Goal: Task Accomplishment & Management: Use online tool/utility

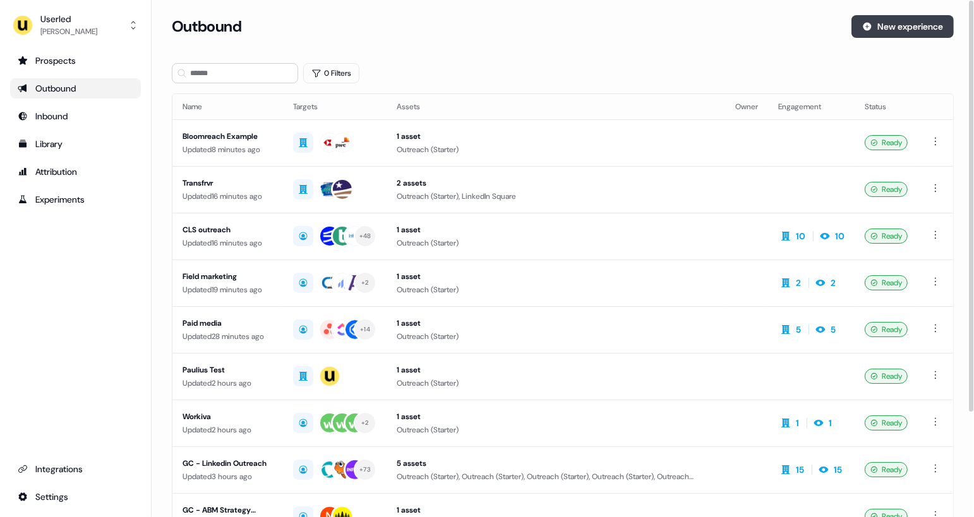
click at [888, 20] on button "New experience" at bounding box center [902, 26] width 102 height 23
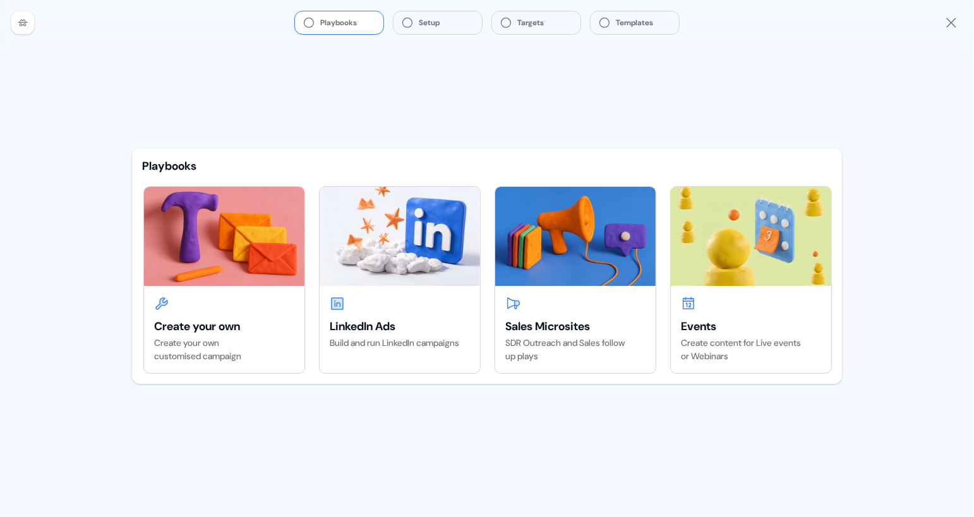
click at [407, 125] on div "Playbooks Create your own Create your own customised campaign LinkedIn Ads Buil…" at bounding box center [487, 281] width 730 height 472
click at [414, 298] on div at bounding box center [400, 303] width 140 height 15
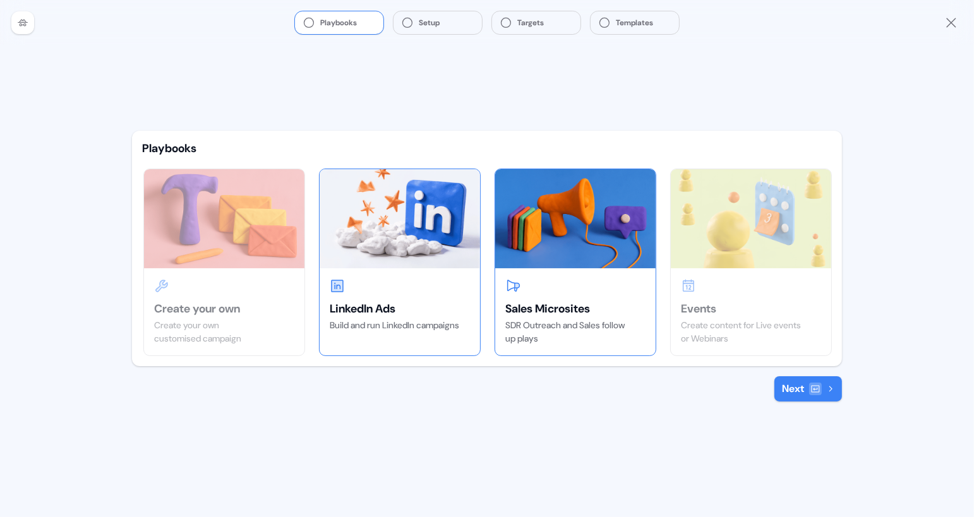
click at [554, 311] on div "Sales Microsites" at bounding box center [575, 308] width 140 height 15
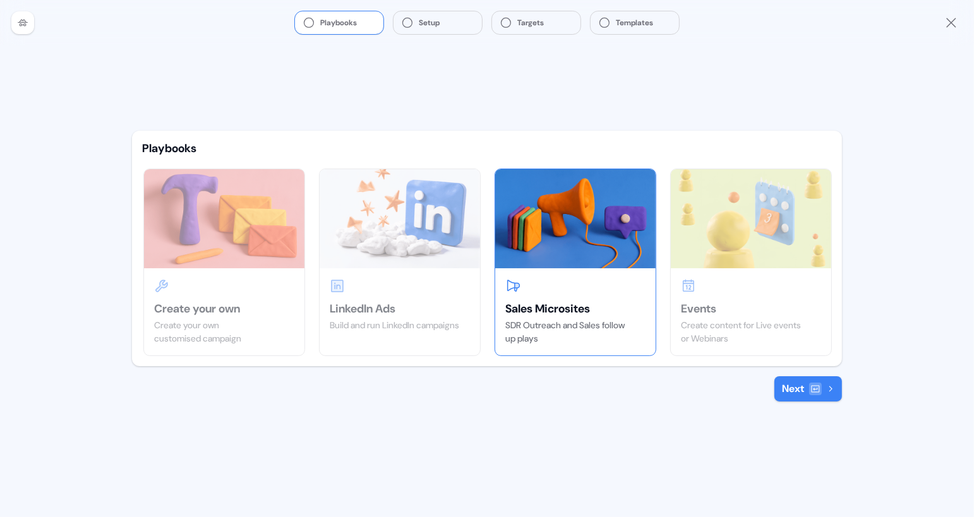
click at [812, 386] on icon at bounding box center [815, 389] width 10 height 10
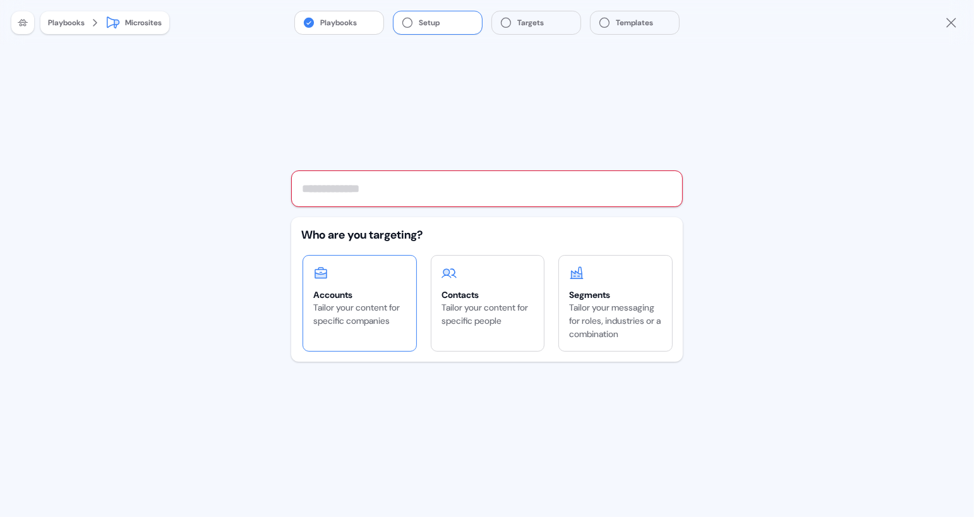
click at [391, 299] on div "Accounts" at bounding box center [359, 295] width 93 height 13
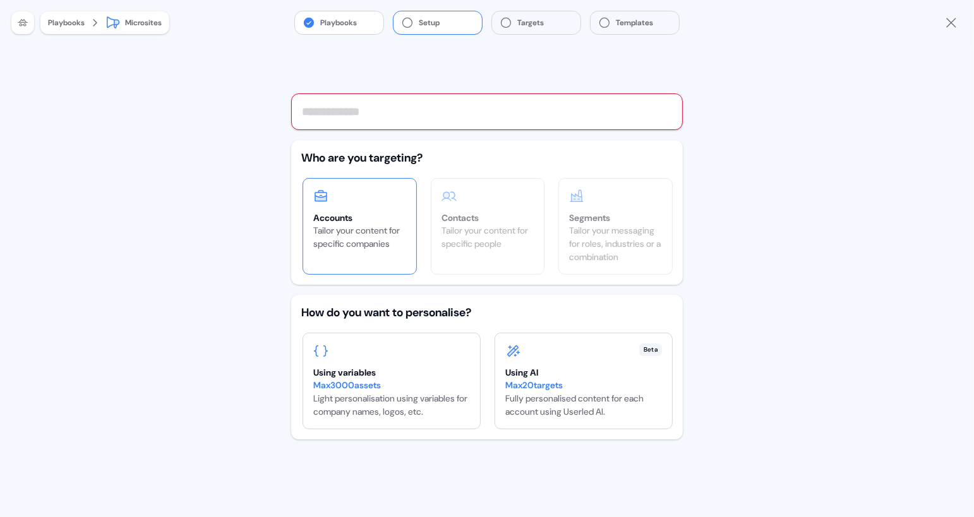
click at [419, 114] on input "text" at bounding box center [486, 111] width 391 height 37
click at [413, 402] on div "Max 3000 assets Light personalisation using variables for company names, logos,…" at bounding box center [391, 399] width 157 height 40
click at [508, 379] on div "Max 20 targets" at bounding box center [583, 385] width 157 height 13
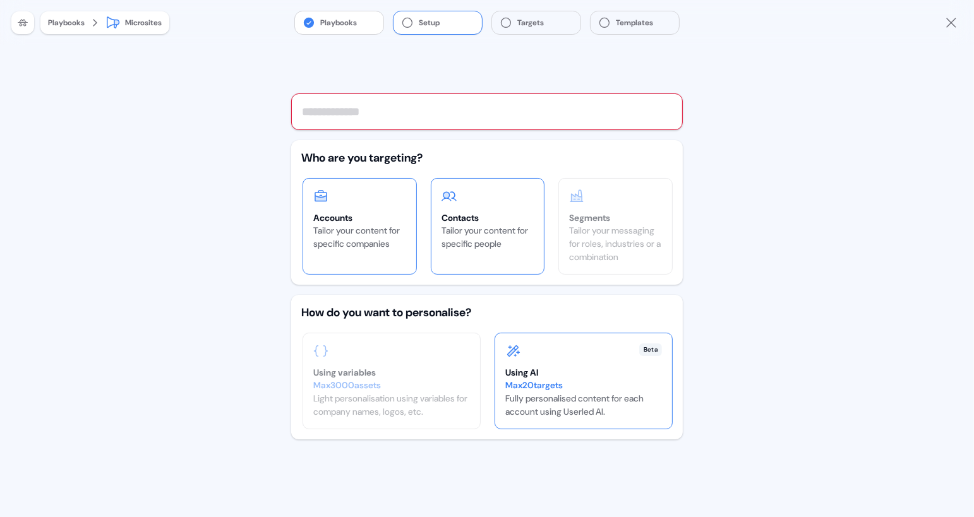
click at [514, 242] on div "Tailor your content for specific people" at bounding box center [487, 237] width 93 height 27
click at [385, 227] on div "Tailor your content for specific companies" at bounding box center [359, 237] width 93 height 27
click at [442, 22] on button "Setup" at bounding box center [437, 22] width 88 height 23
click at [434, 119] on input "text" at bounding box center [486, 111] width 391 height 37
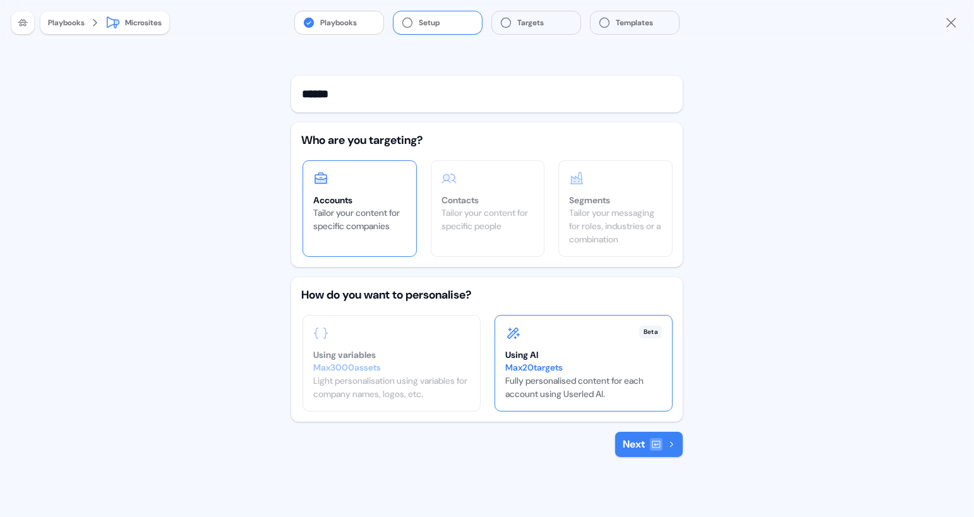
type input "******"
click at [651, 446] on icon at bounding box center [656, 444] width 10 height 10
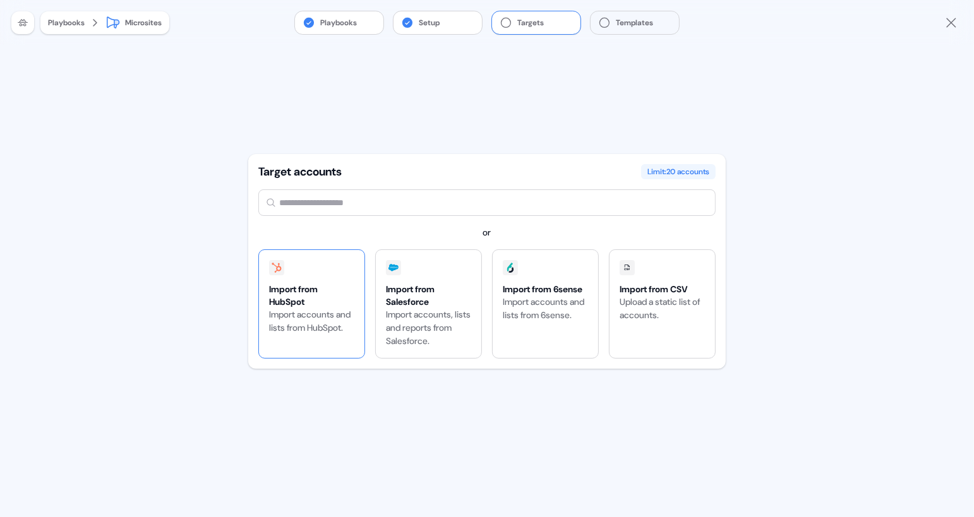
click at [297, 296] on div "Import from HubSpot" at bounding box center [311, 295] width 85 height 25
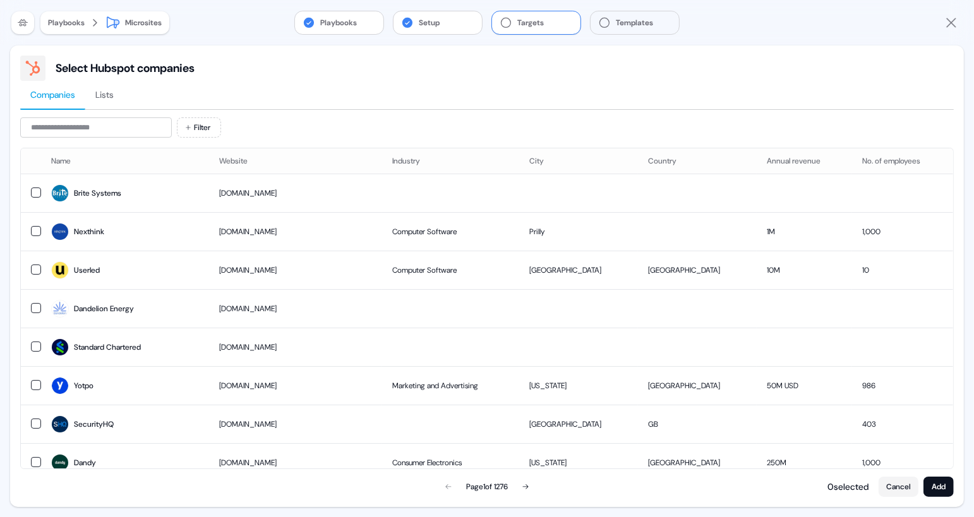
click at [525, 21] on button "Targets" at bounding box center [536, 22] width 88 height 23
click at [905, 477] on button "Cancel" at bounding box center [898, 487] width 40 height 20
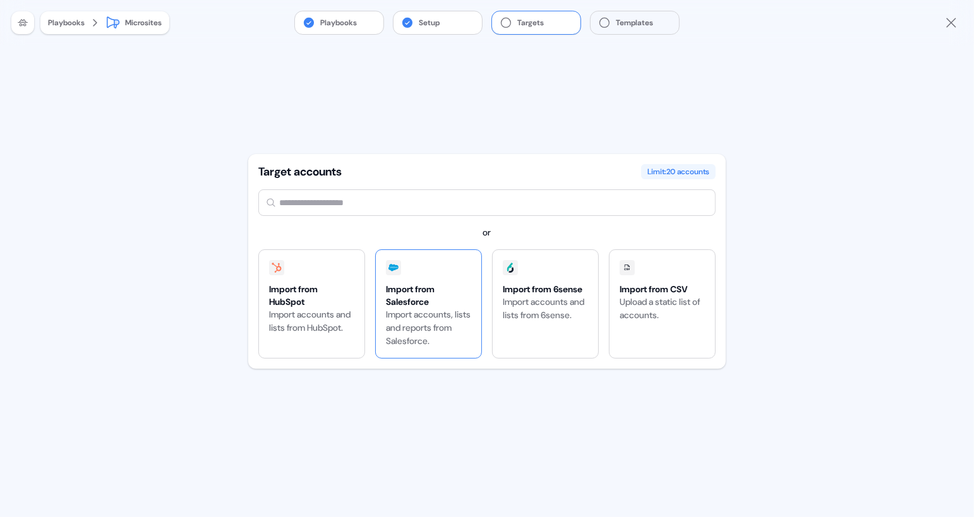
click at [428, 304] on div "Import from Salesforce" at bounding box center [428, 295] width 85 height 25
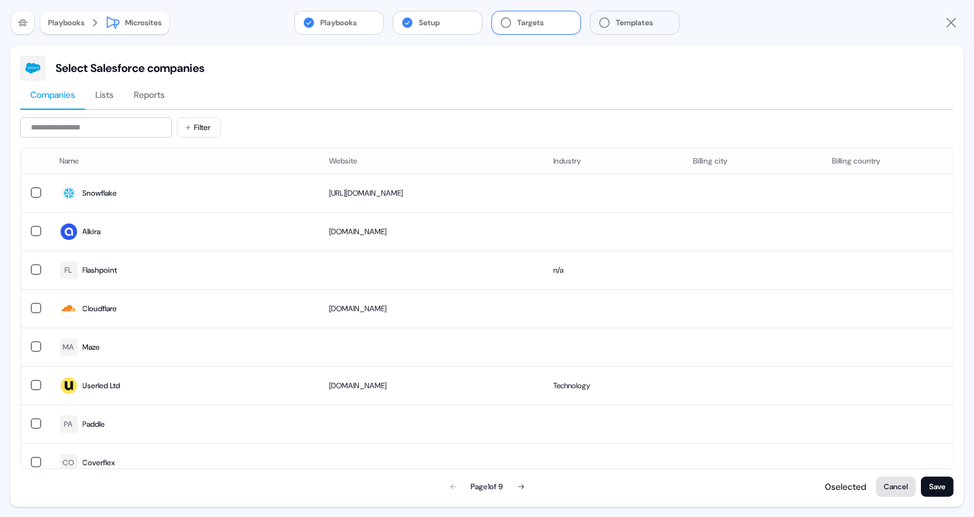
click at [899, 490] on button "Cancel" at bounding box center [896, 487] width 40 height 20
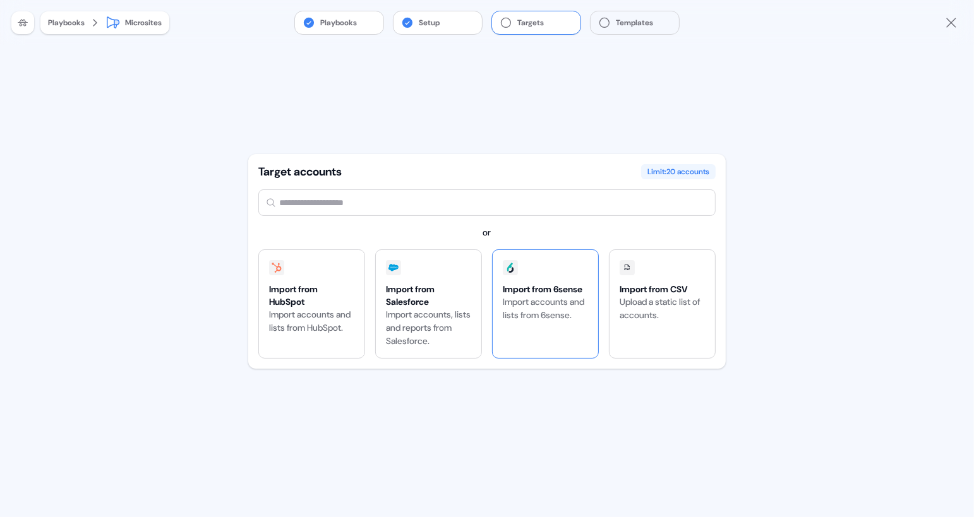
click at [532, 298] on div "Import accounts and lists from 6sense." at bounding box center [545, 309] width 85 height 27
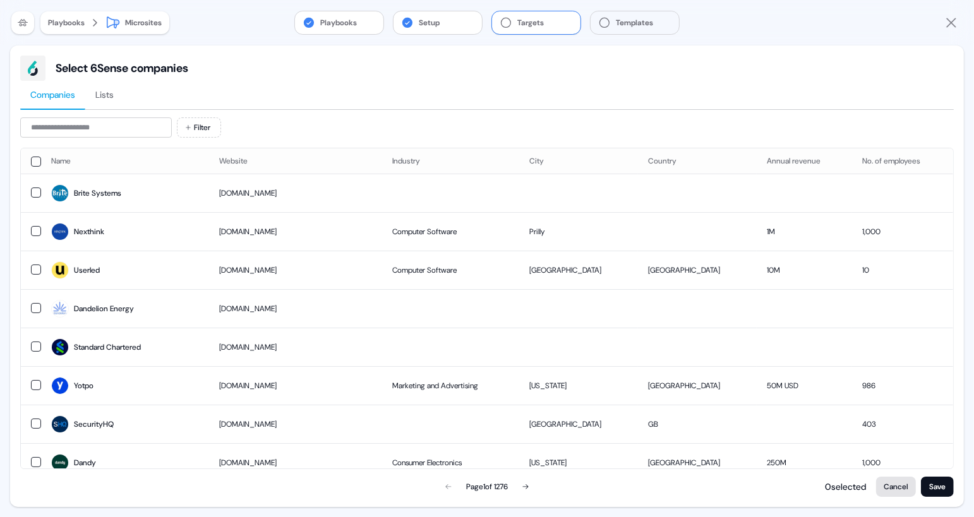
click at [900, 484] on button "Cancel" at bounding box center [896, 487] width 40 height 20
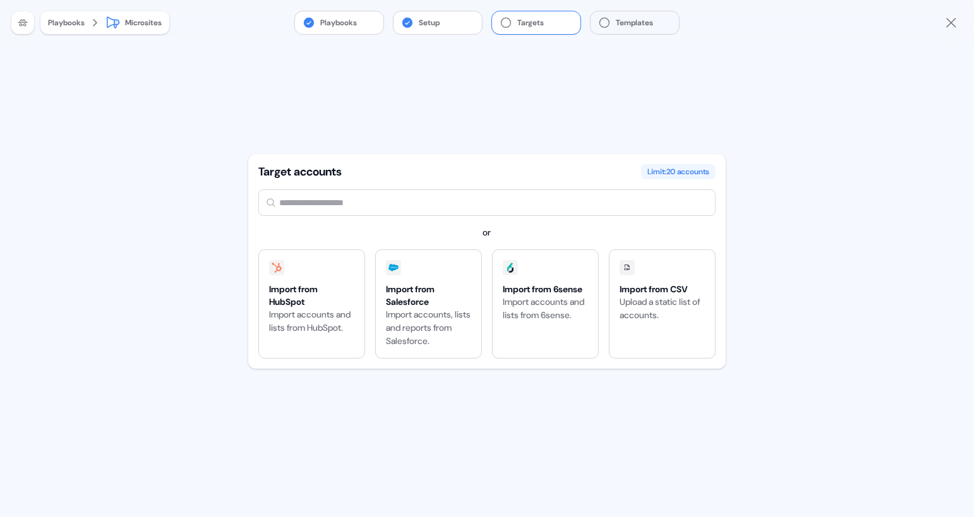
click at [314, 211] on input "text" at bounding box center [486, 202] width 457 height 27
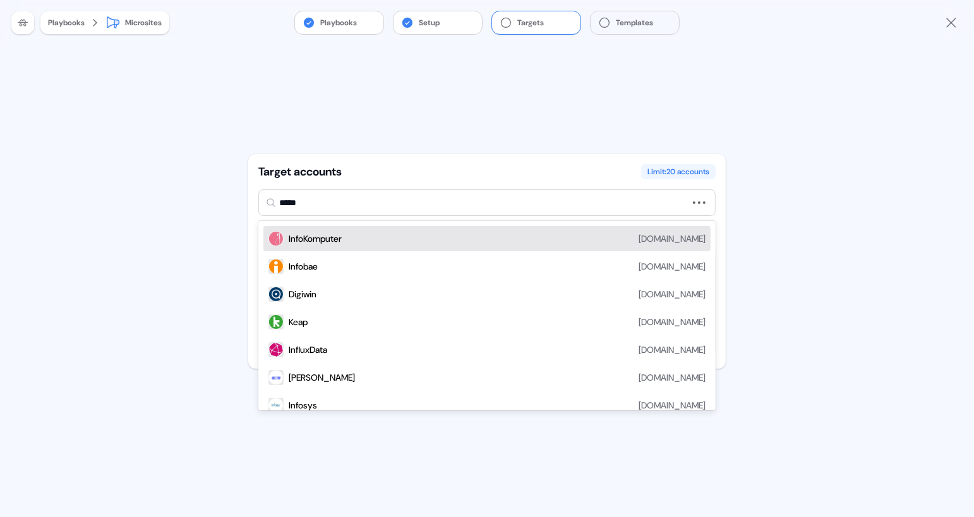
type input "******"
click at [301, 236] on div "INFUSE" at bounding box center [302, 238] width 27 height 13
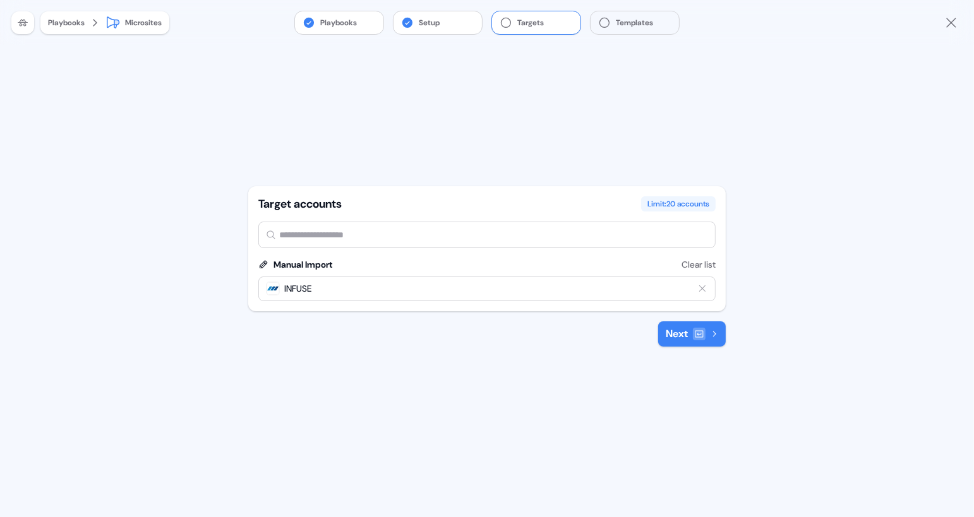
click at [695, 331] on icon at bounding box center [699, 333] width 8 height 7
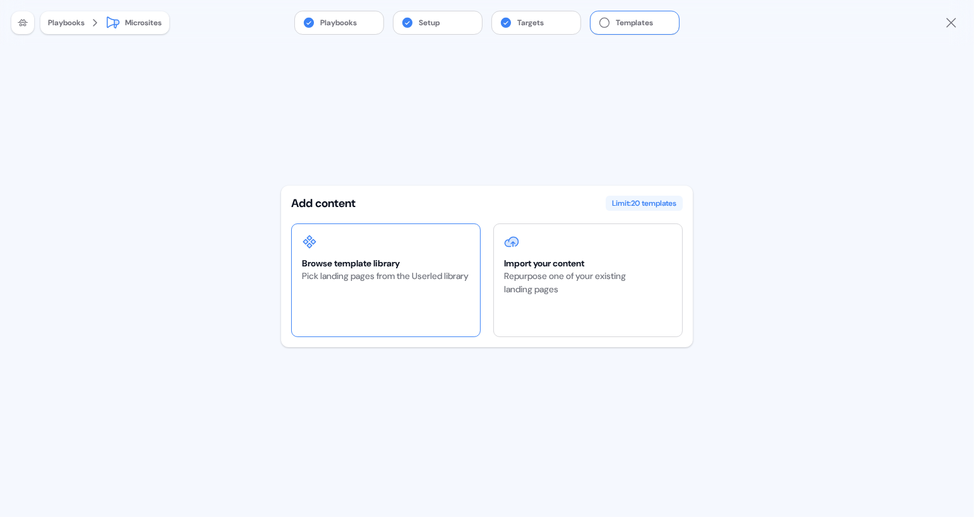
click at [400, 273] on div "Pick landing pages from the Userled library" at bounding box center [385, 276] width 167 height 13
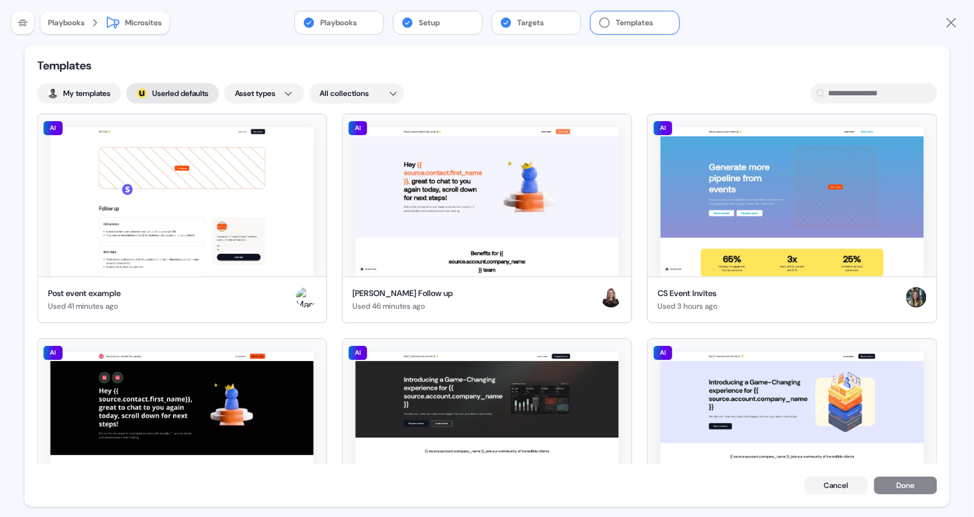
click at [172, 90] on button "; Userled defaults" at bounding box center [172, 93] width 93 height 20
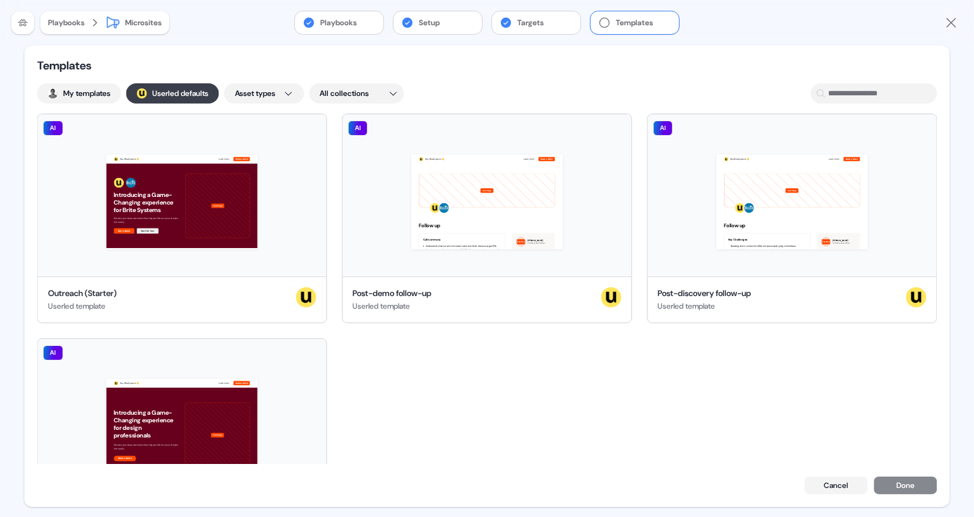
click at [186, 90] on button "; Userled defaults" at bounding box center [172, 93] width 93 height 20
